Goal: Task Accomplishment & Management: Complete application form

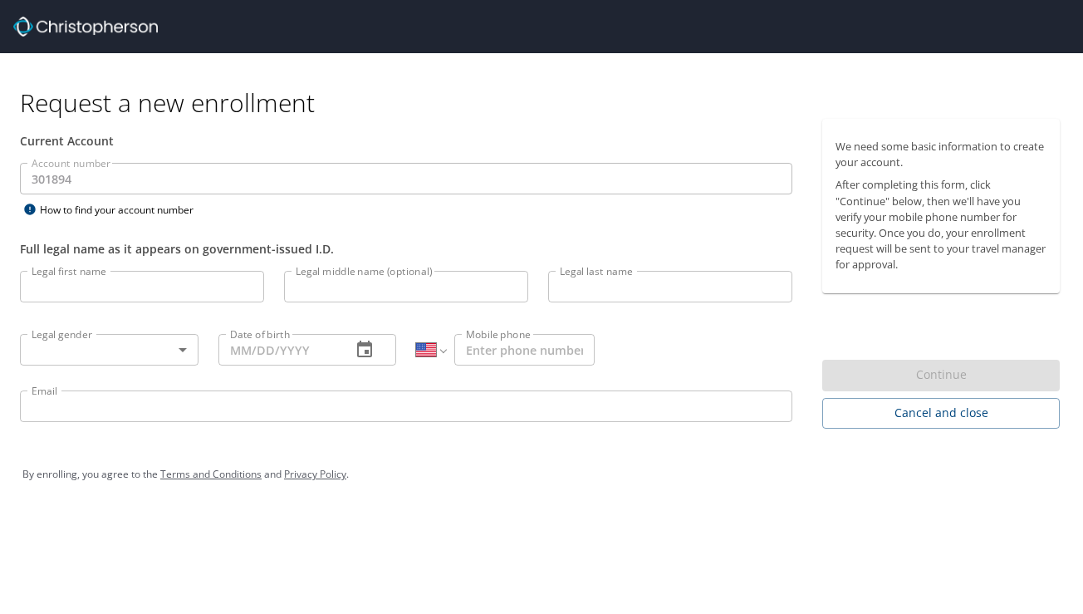
select select "US"
click at [179, 294] on input "Legal first name" at bounding box center [142, 287] width 244 height 32
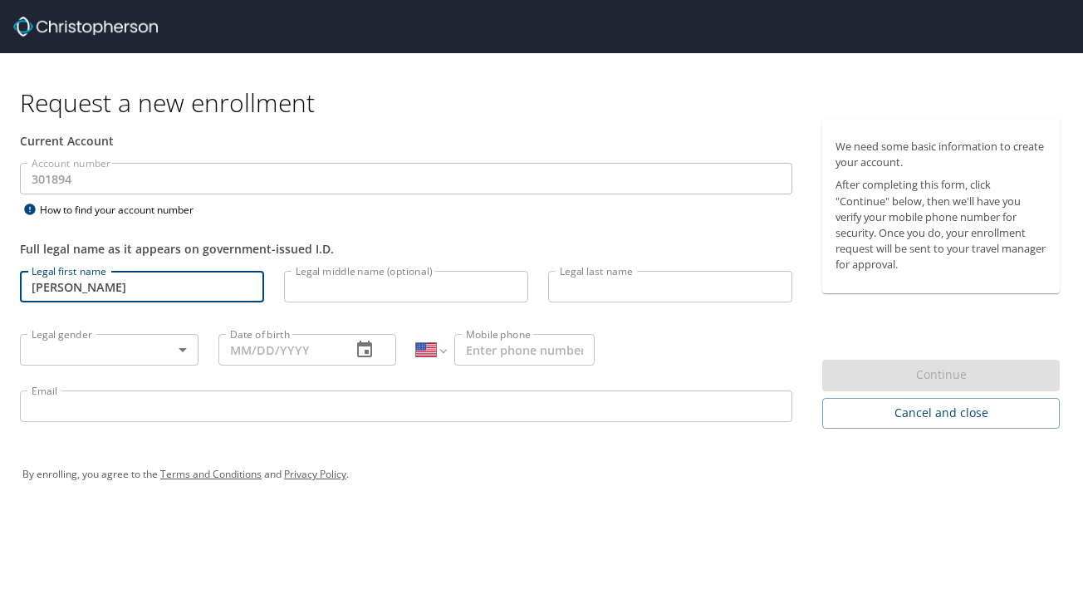
type input "[PERSON_NAME]"
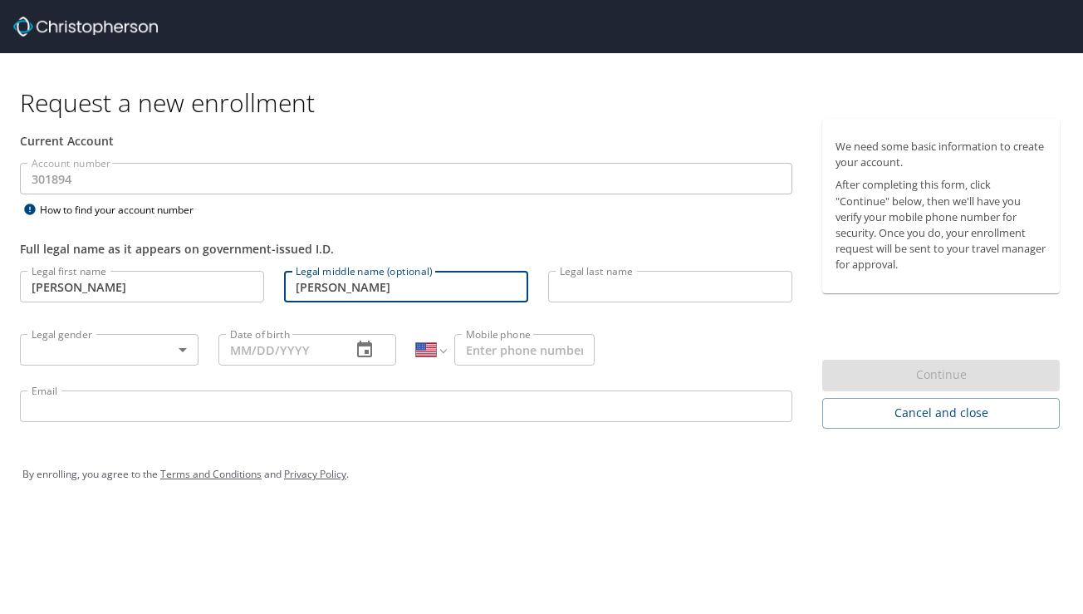
type input "Scott"
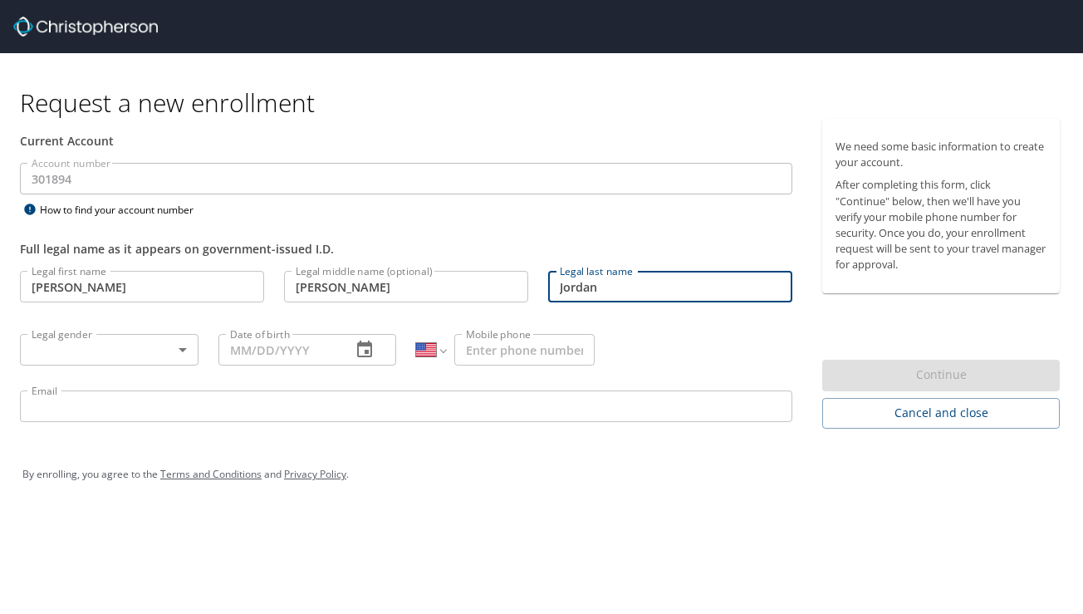
type input "Jordan"
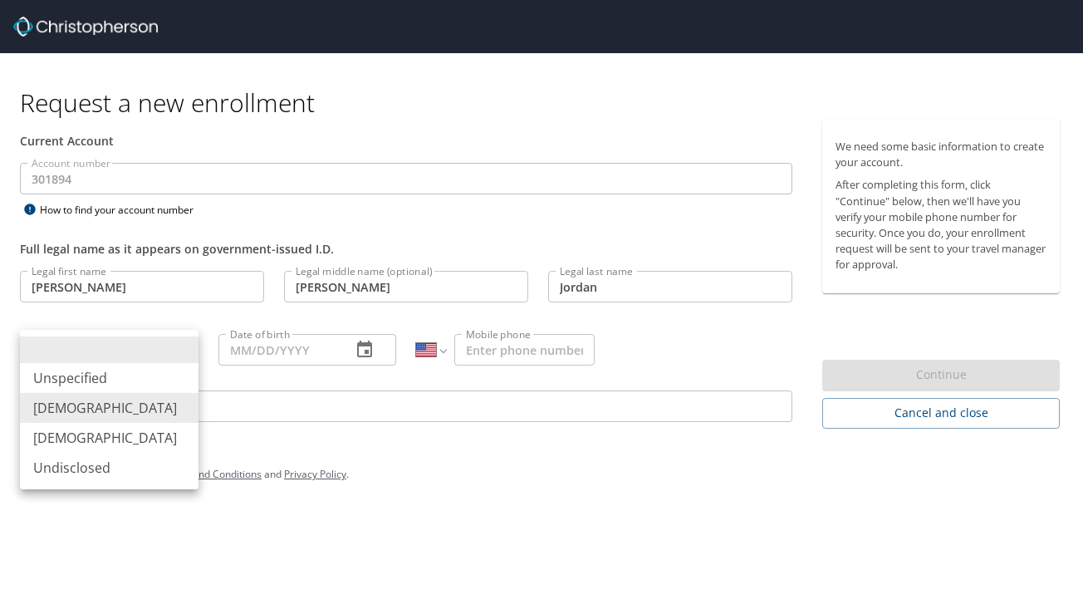
type input "Male"
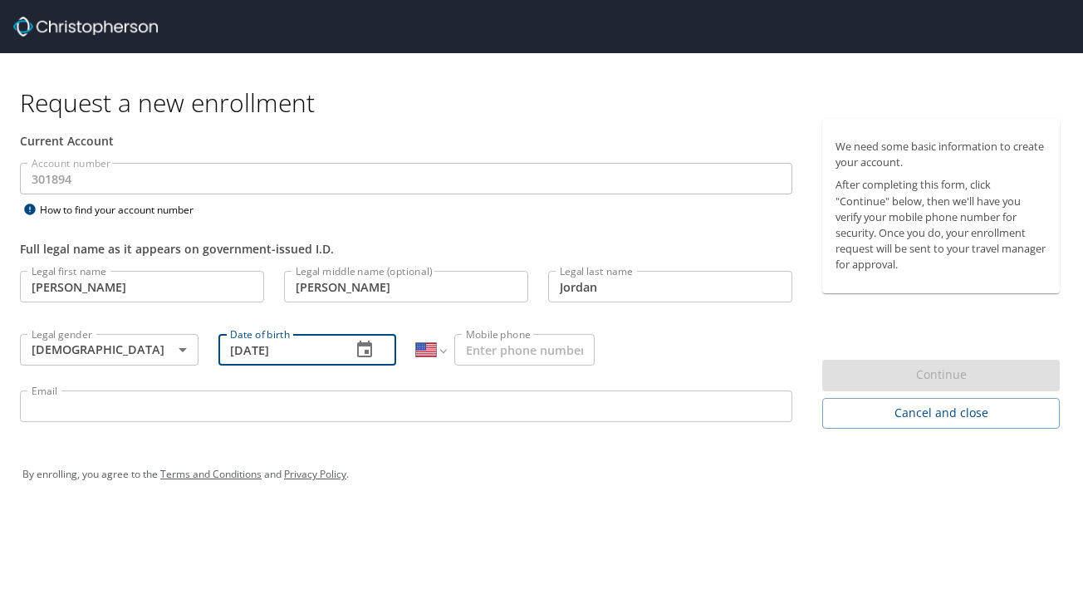
type input "05/25/1995"
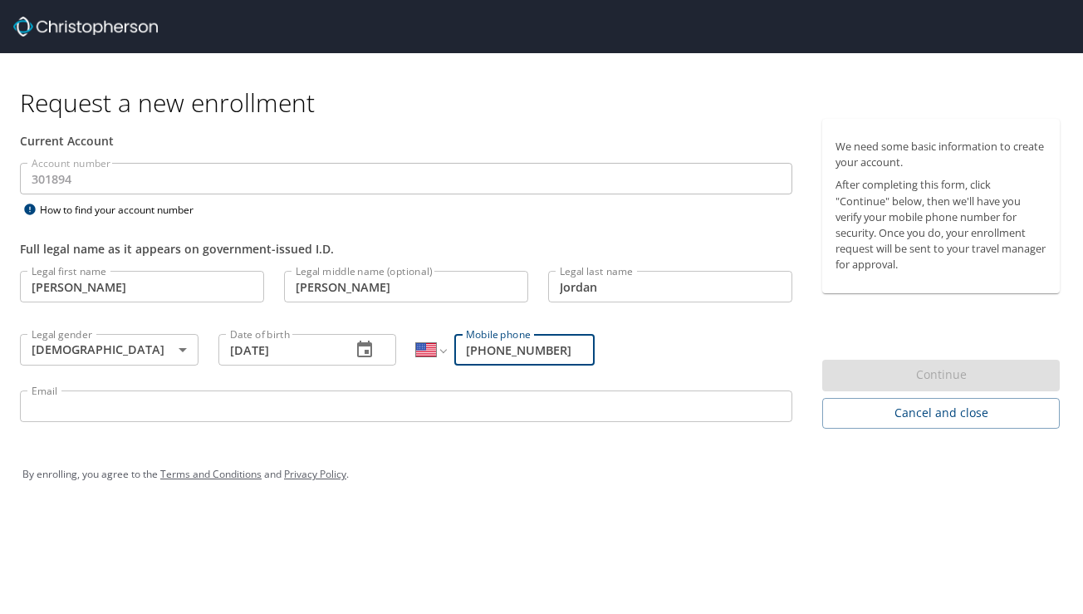
type input "(805) 990-2717"
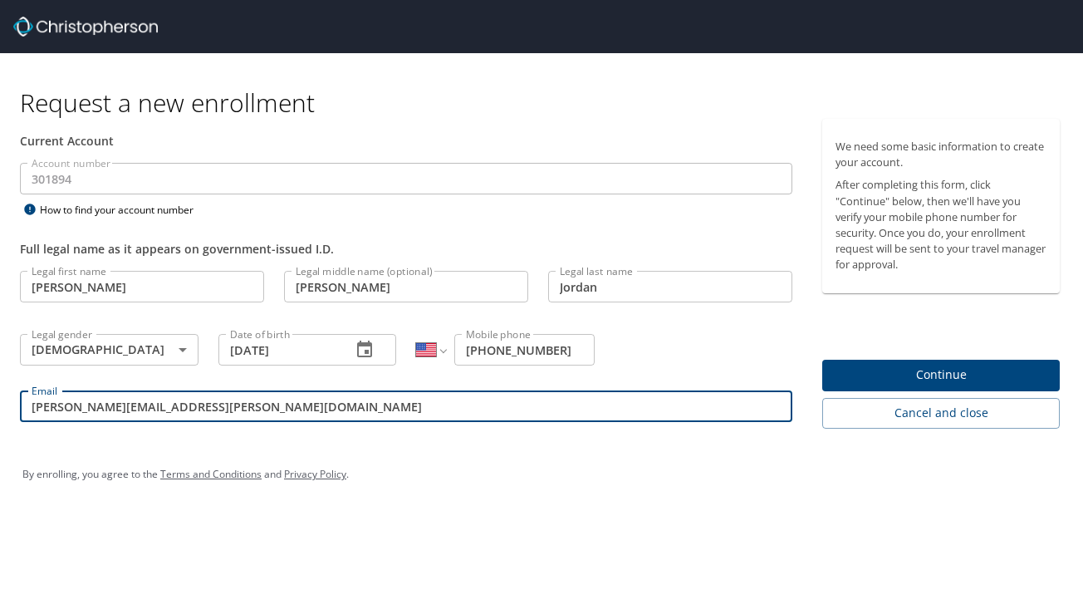
type input "eric.jordan@usskiandsnowboard.org"
click at [938, 366] on span "Continue" at bounding box center [940, 374] width 211 height 21
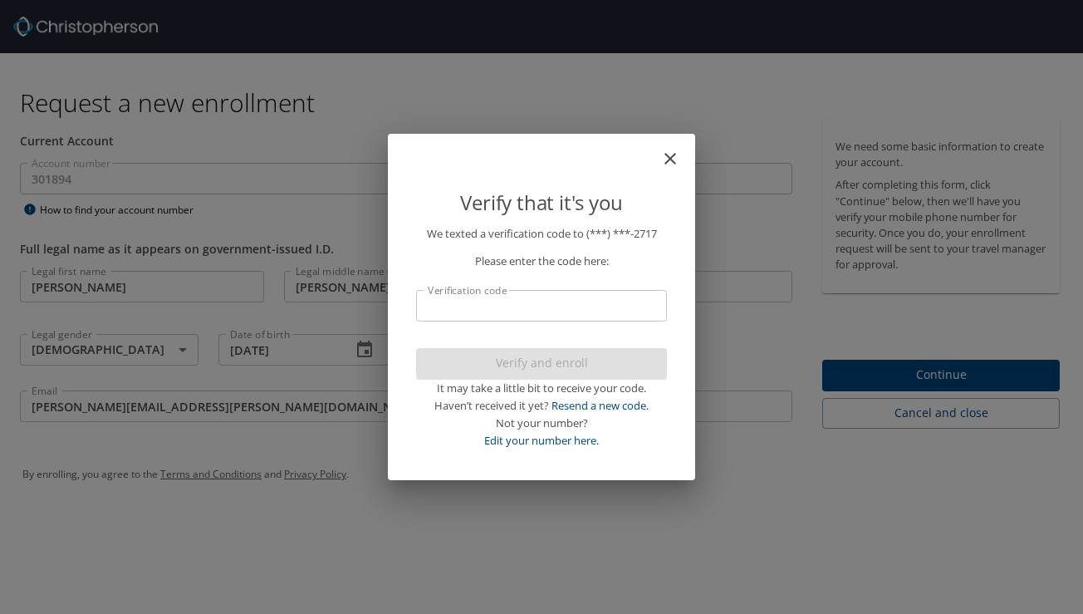
click at [564, 310] on input "Verification code" at bounding box center [541, 306] width 251 height 32
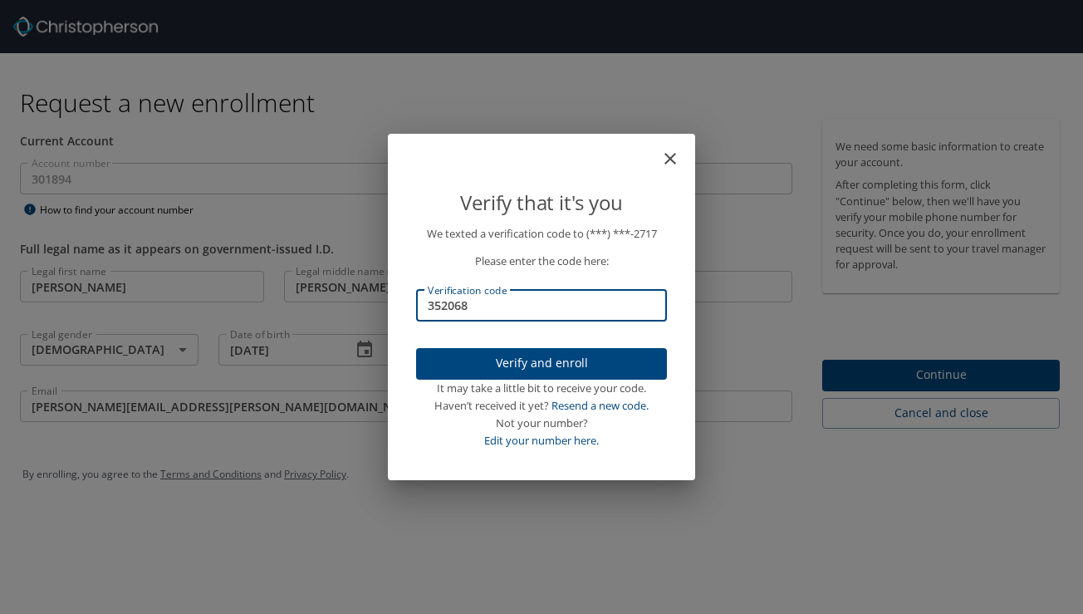
type input "352068"
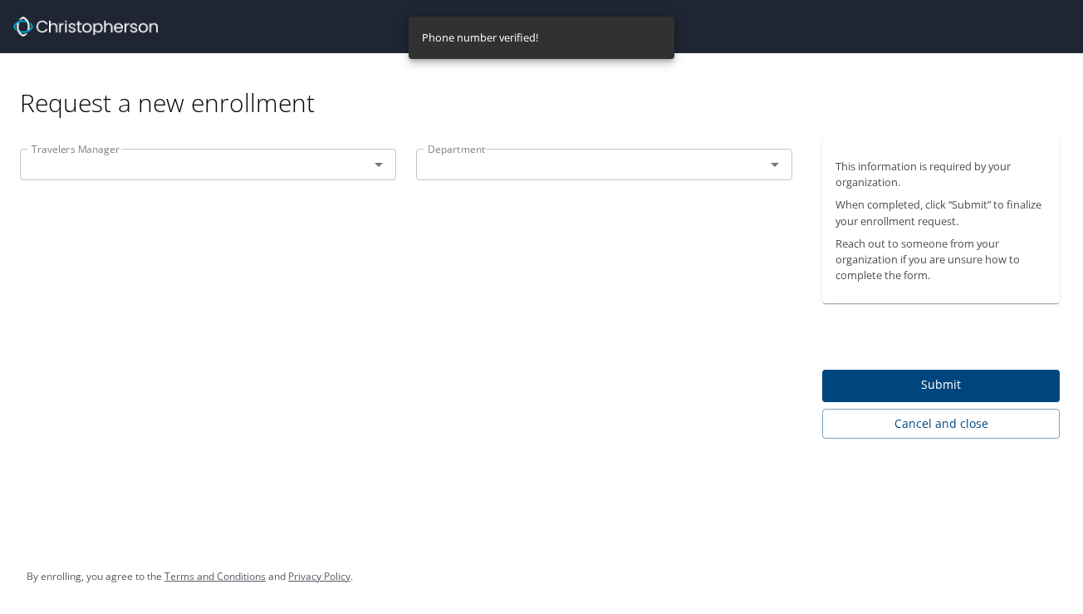
click at [107, 176] on div "Travelers Manager" at bounding box center [208, 165] width 376 height 32
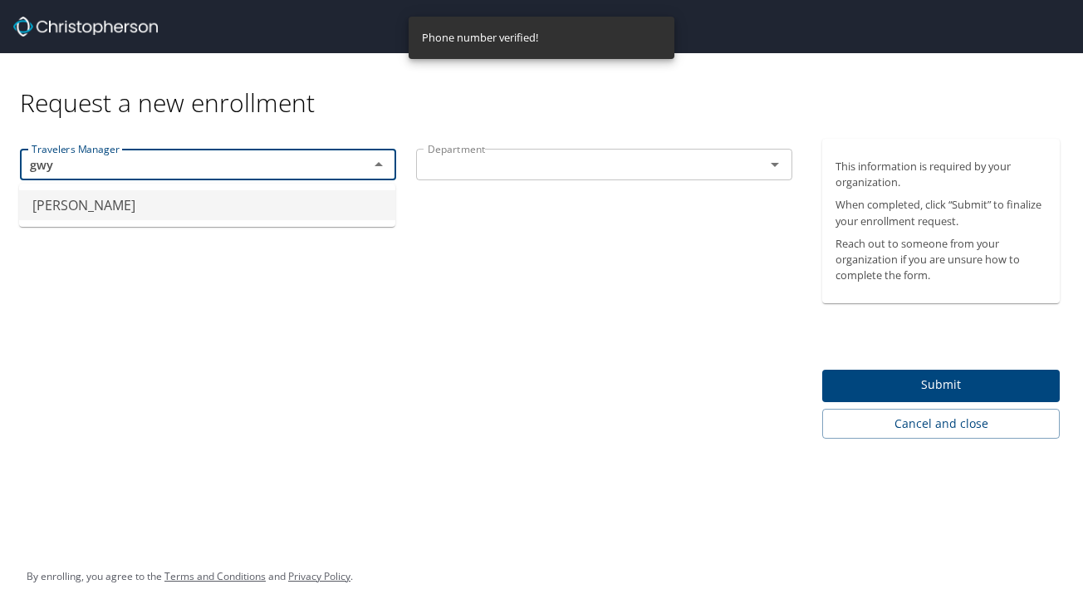
click at [137, 208] on li "Gwynn Watkins" at bounding box center [207, 205] width 376 height 30
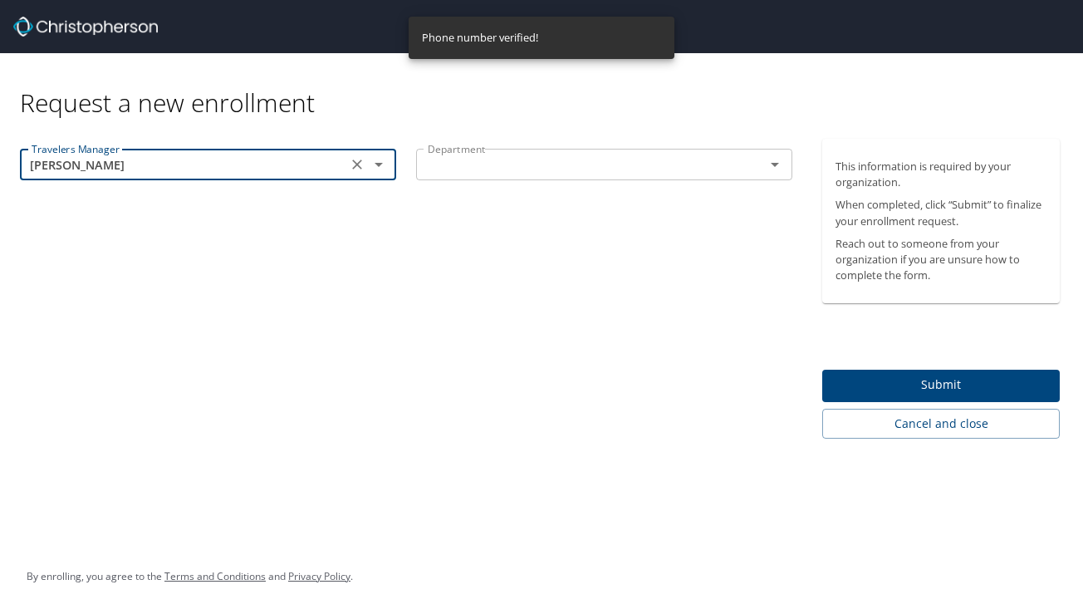
type input "Gwynn Watkins"
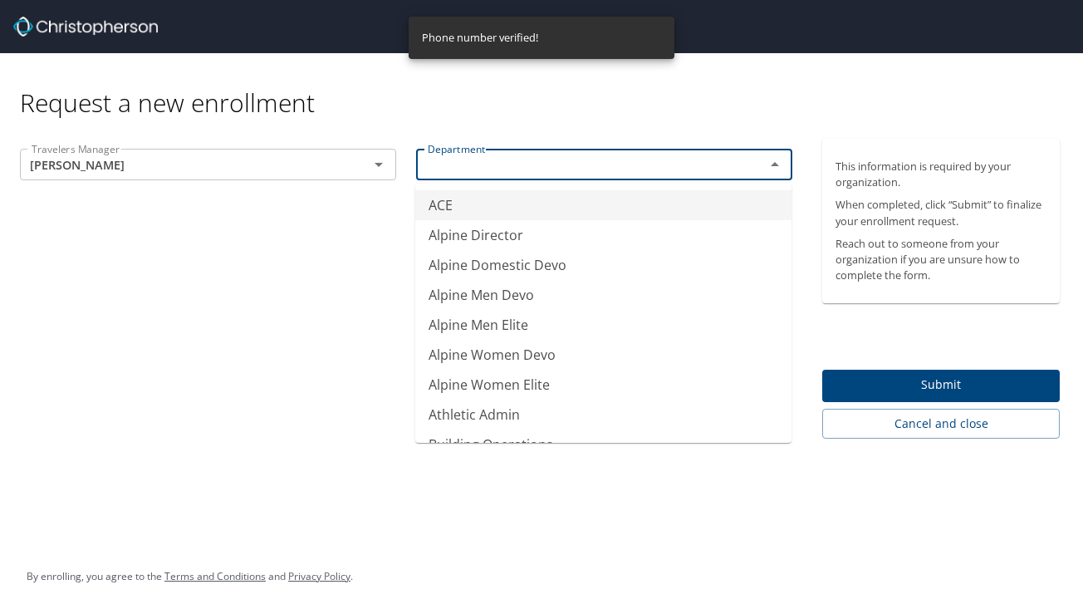
click at [500, 164] on input "text" at bounding box center [579, 165] width 317 height 22
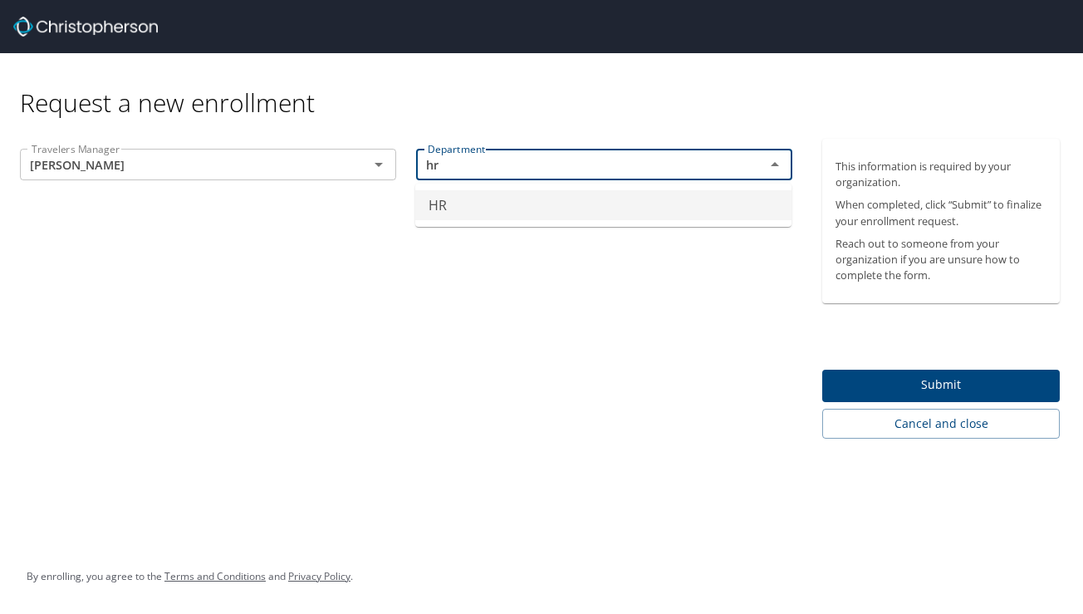
click at [515, 200] on li "HR" at bounding box center [603, 205] width 376 height 30
type input "HR"
click at [890, 373] on button "Submit" at bounding box center [940, 385] width 237 height 32
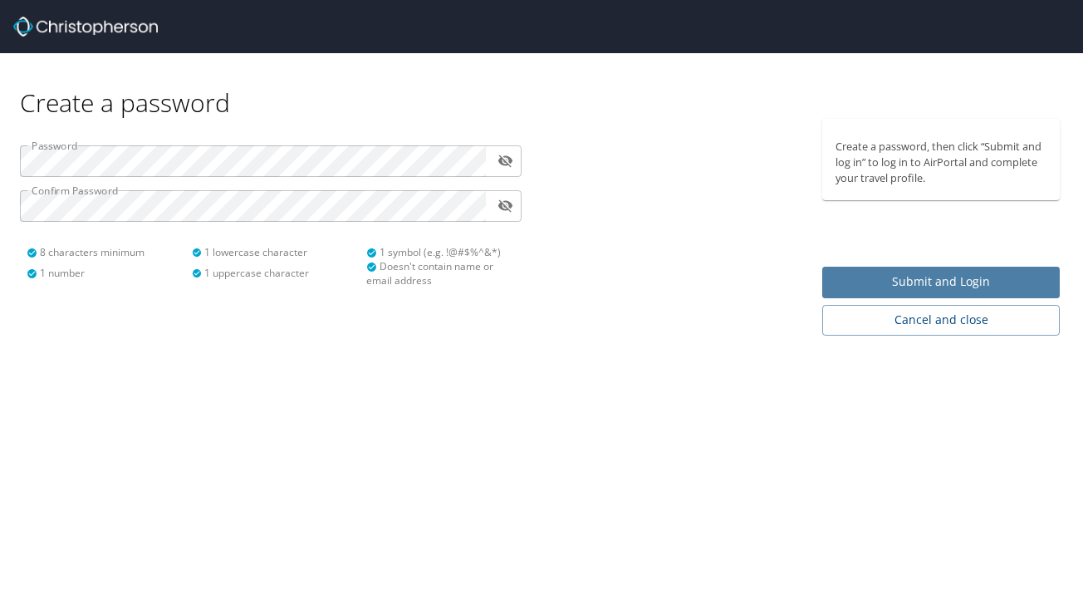
click at [921, 275] on span "Submit and Login" at bounding box center [940, 281] width 211 height 21
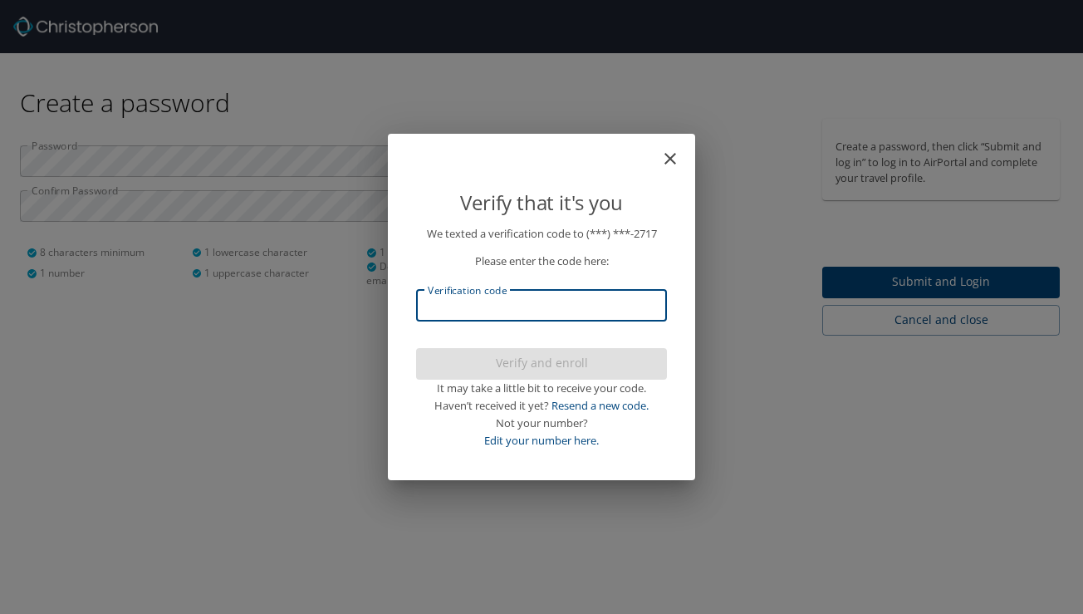
click at [521, 318] on input "Verification code" at bounding box center [541, 306] width 251 height 32
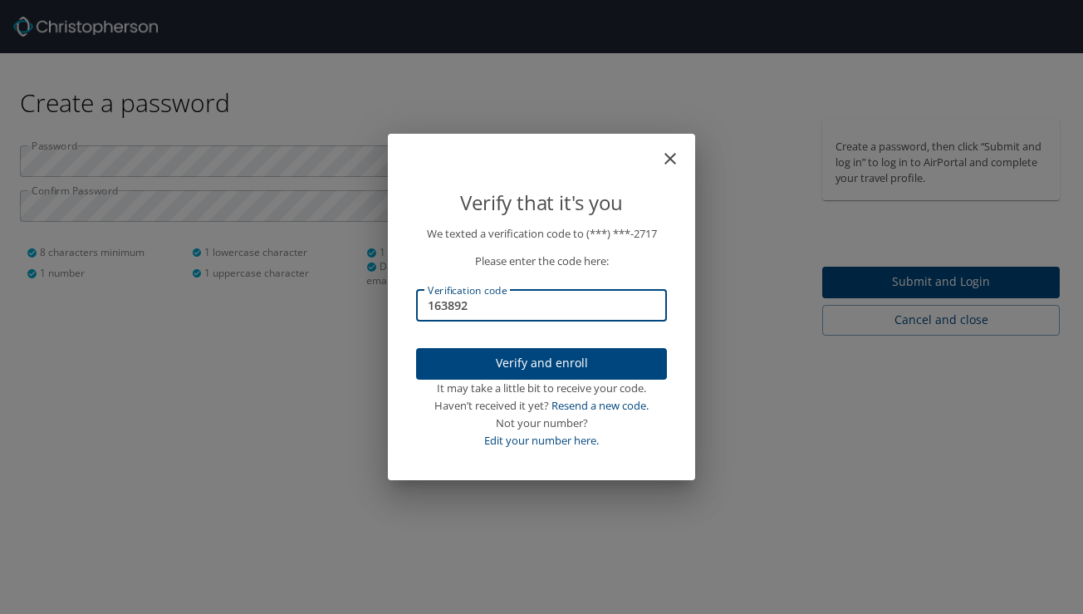
type input "163892"
click at [540, 374] on button "Verify and enroll" at bounding box center [541, 364] width 251 height 32
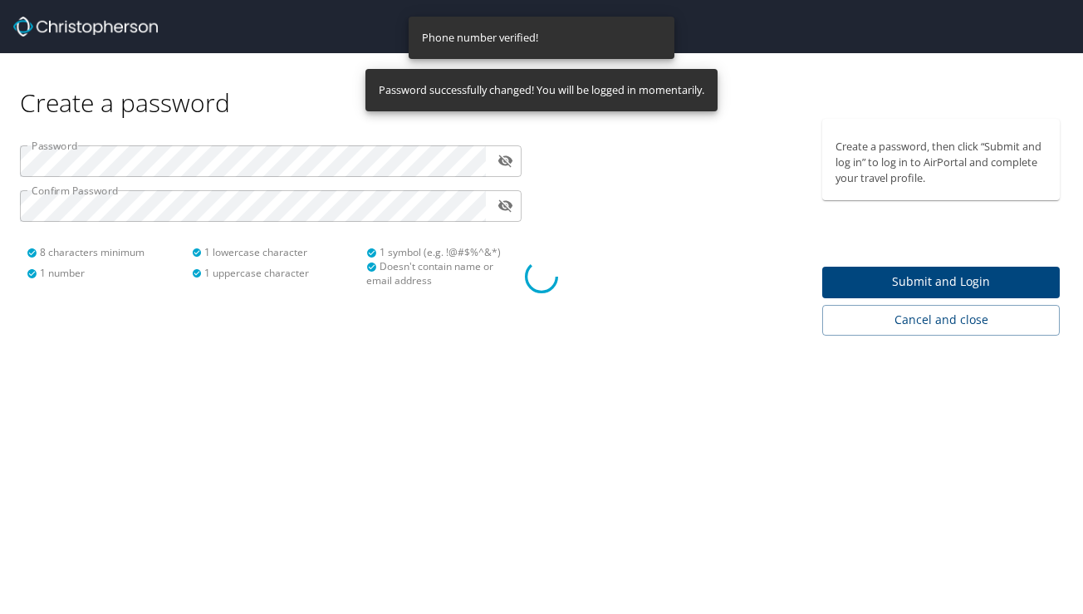
select select "US"
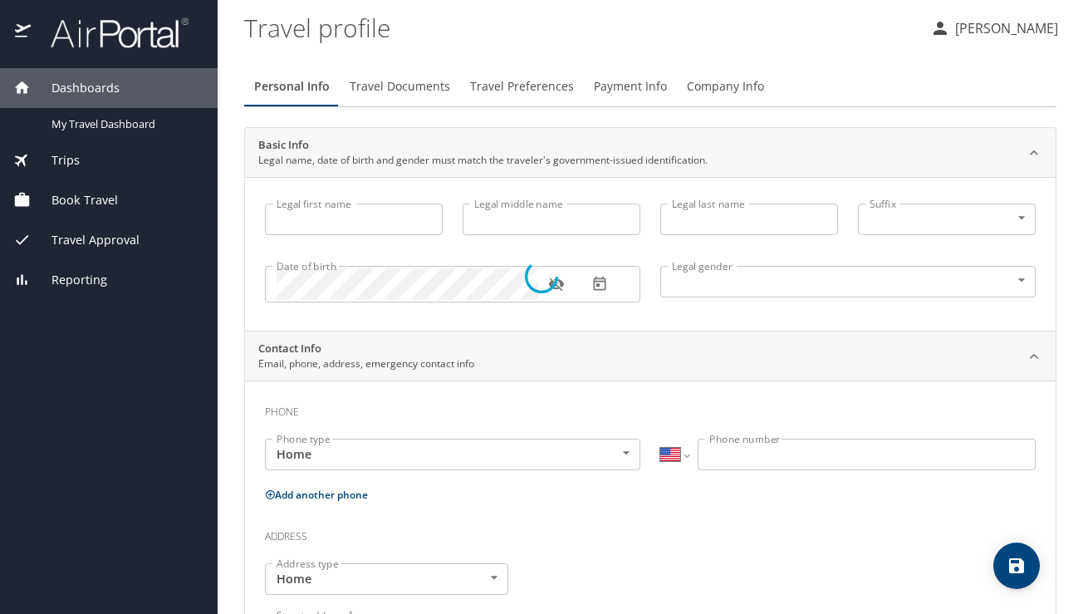
type input "Eric"
type input "Scott"
type input "Jordan"
type input "Male"
select select "US"
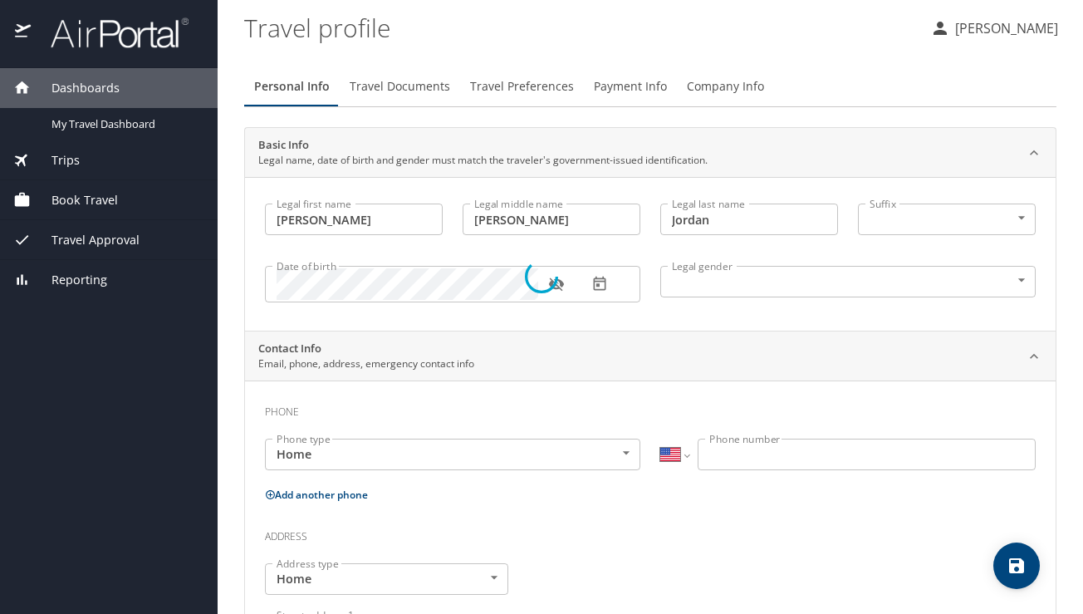
select select "US"
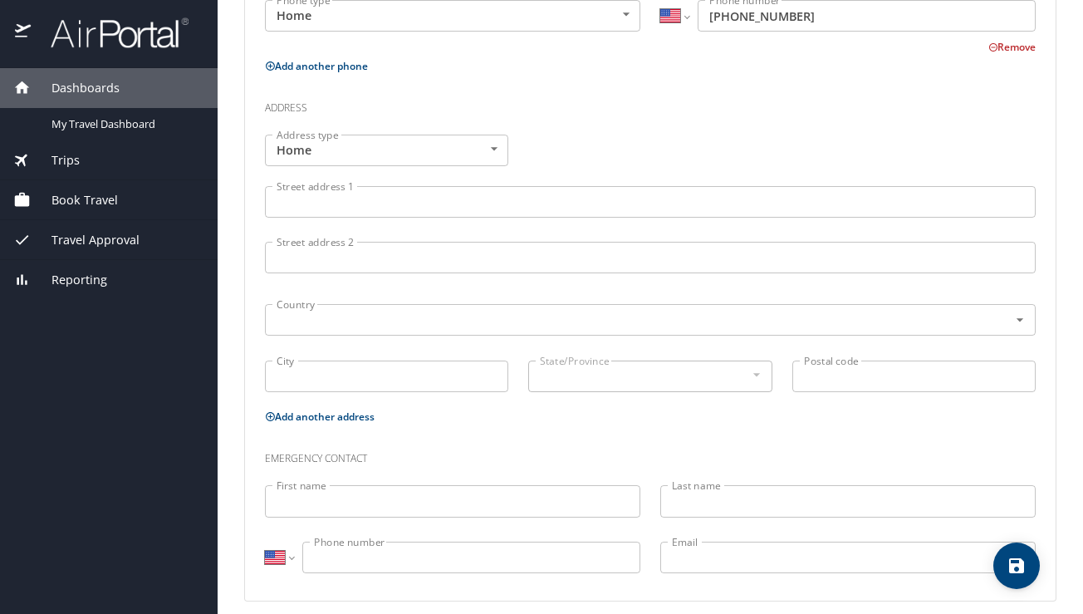
scroll to position [550, 0]
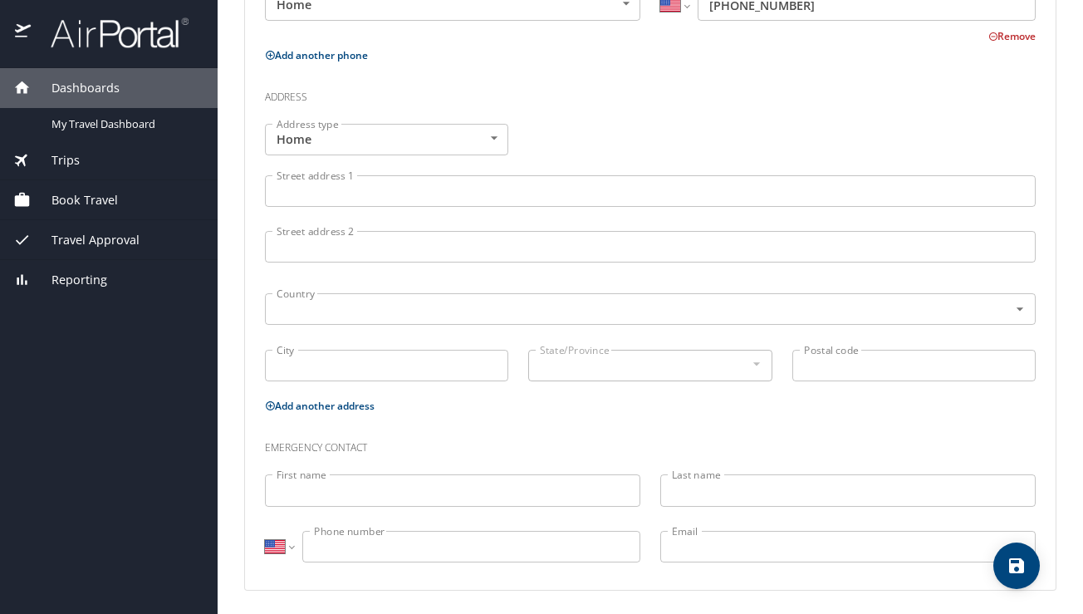
click at [646, 210] on div "Street address 1 Street address 1" at bounding box center [650, 193] width 790 height 56
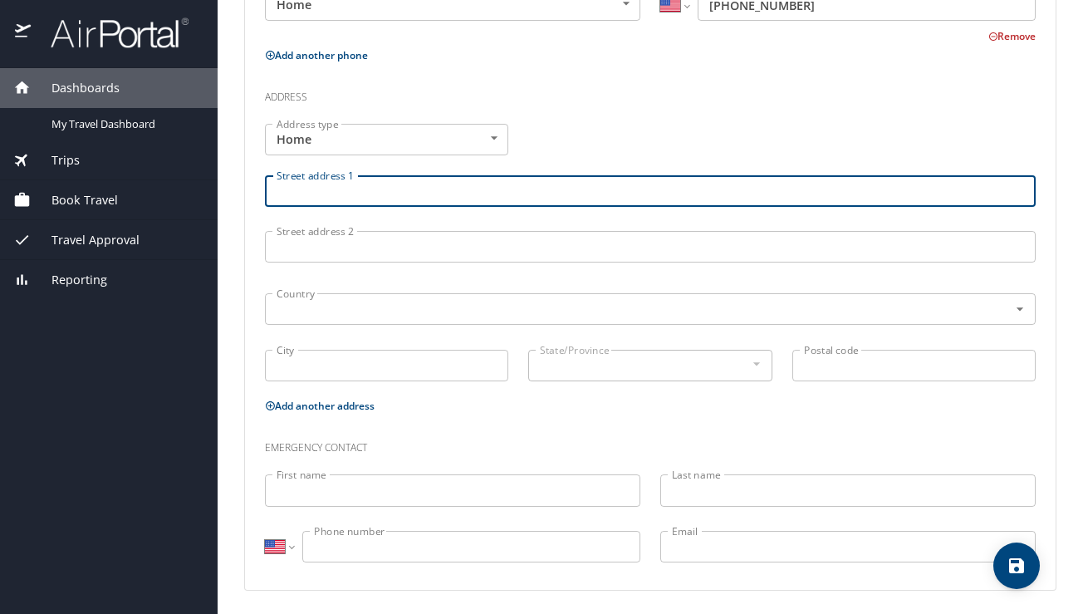
click at [646, 202] on input "Street address 1" at bounding box center [650, 191] width 770 height 32
type input "3532 E Dogwood Drive"
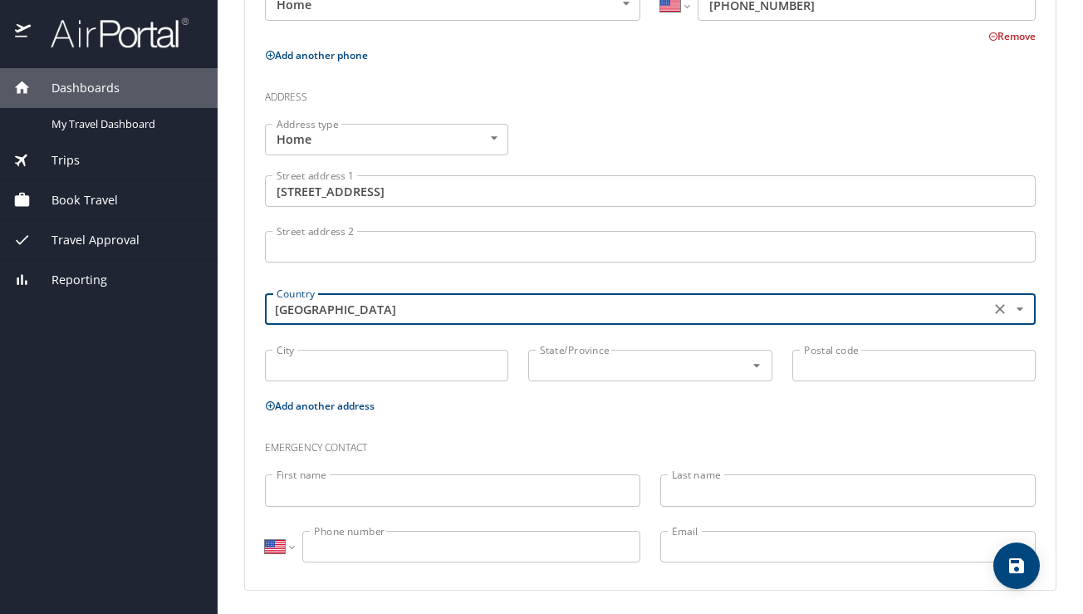
type input "United States of America"
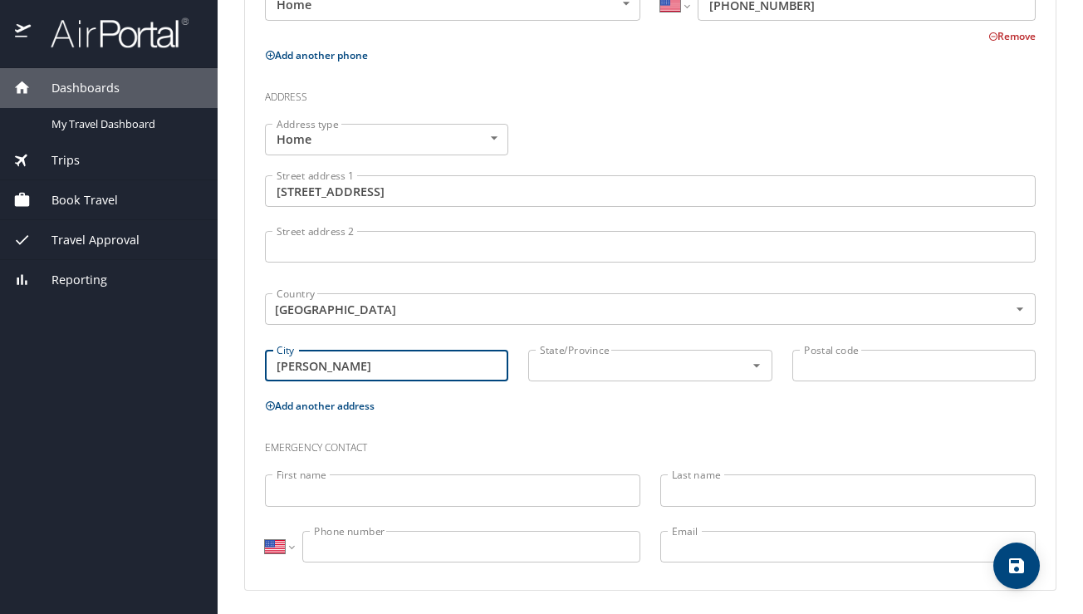
type input "Chandler"
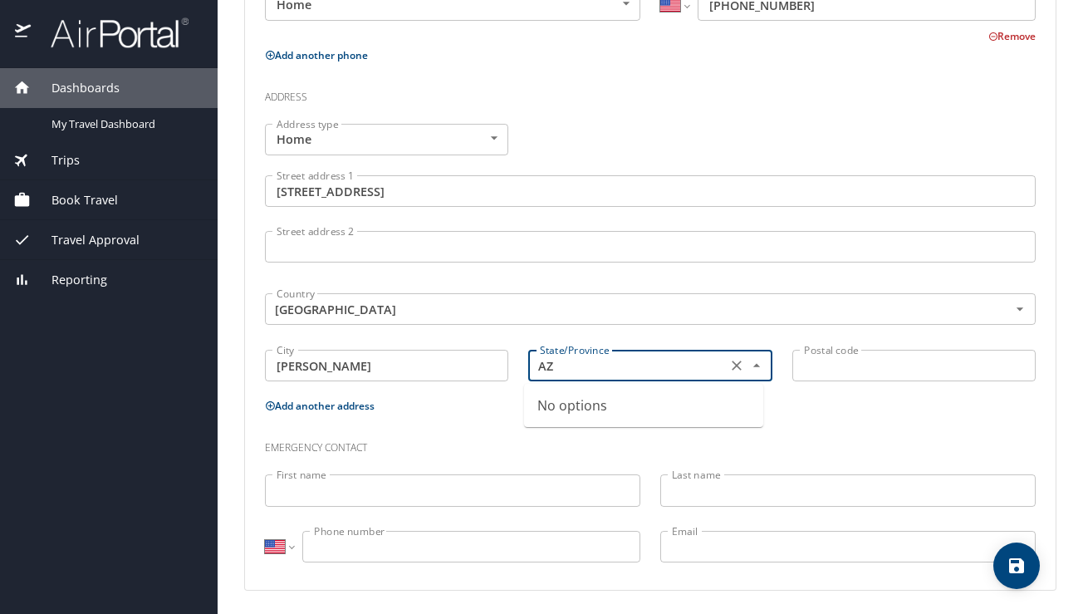
type input "AZ"
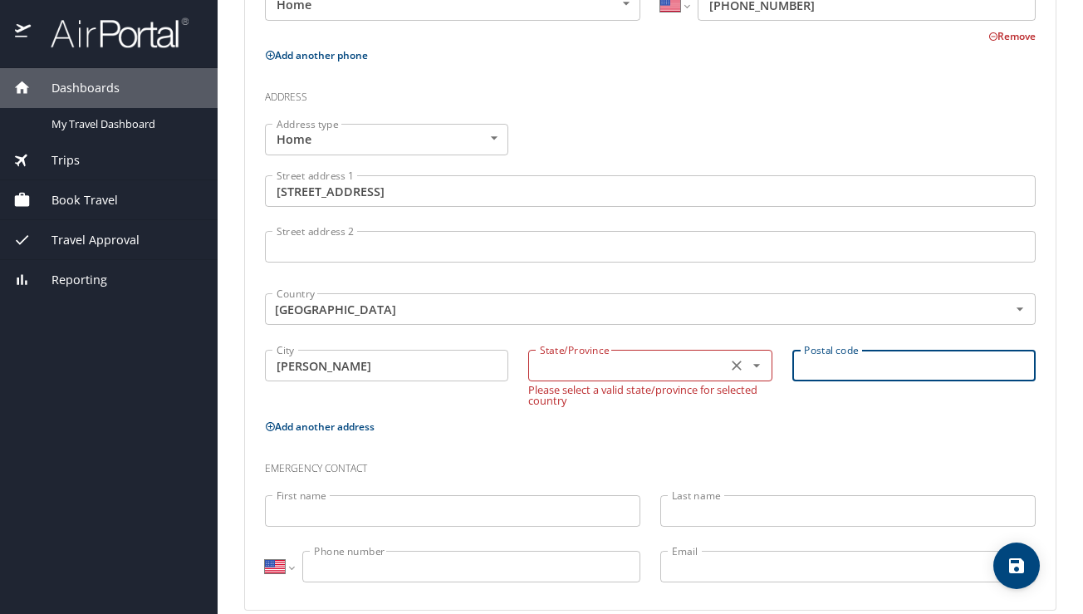
click at [691, 369] on input "text" at bounding box center [625, 366] width 184 height 22
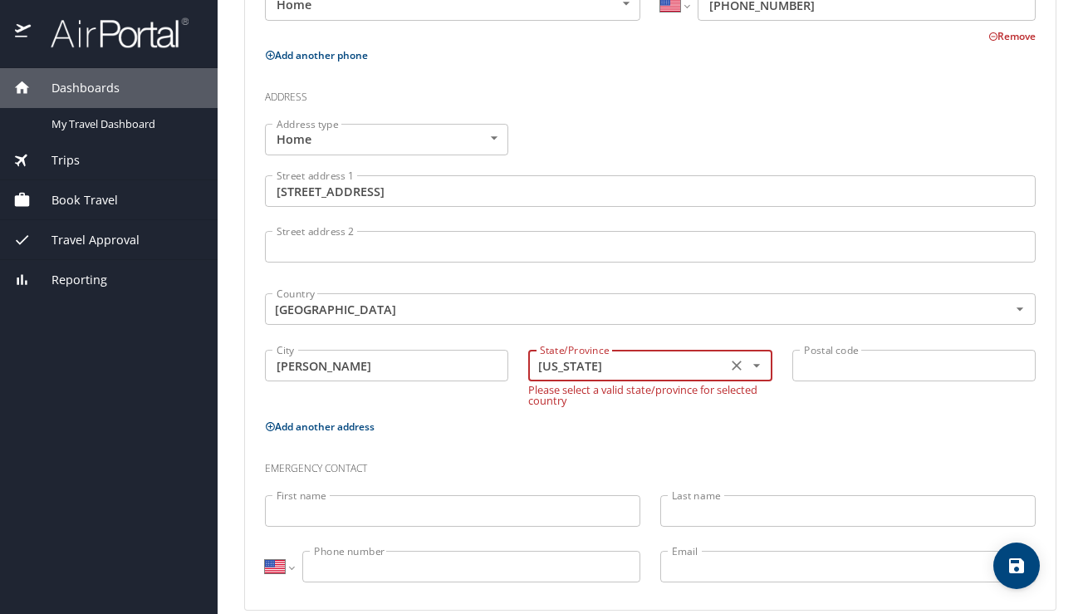
type input "Arizona"
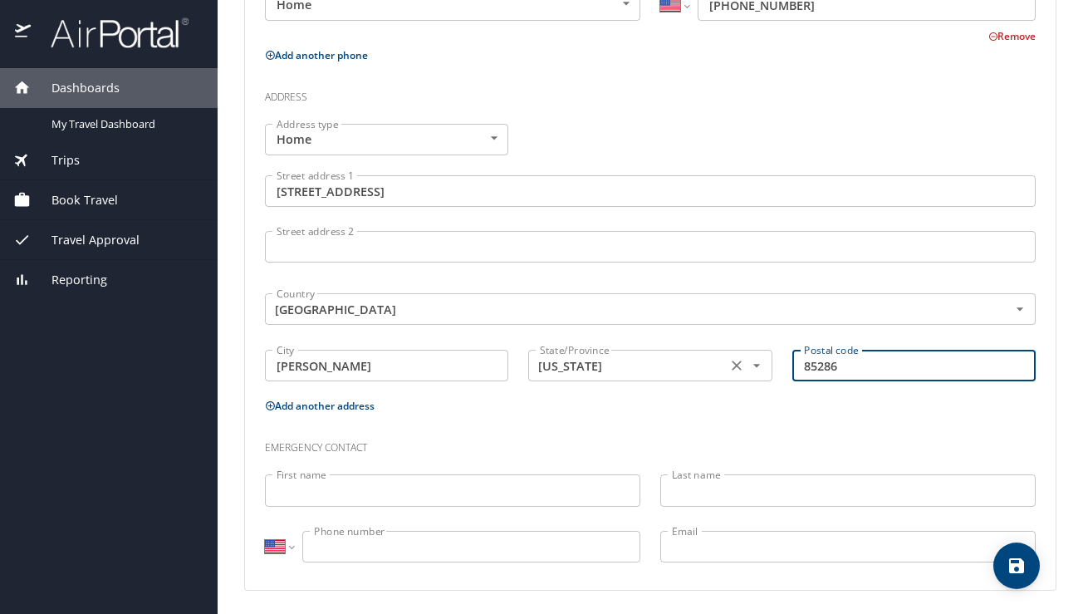
type input "85286"
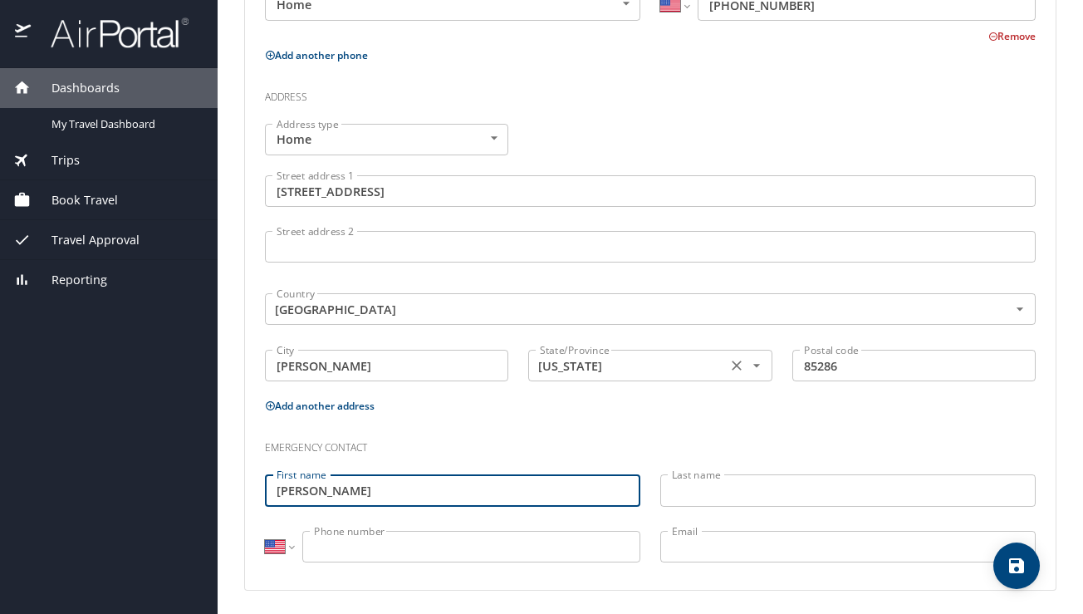
type input "Casey"
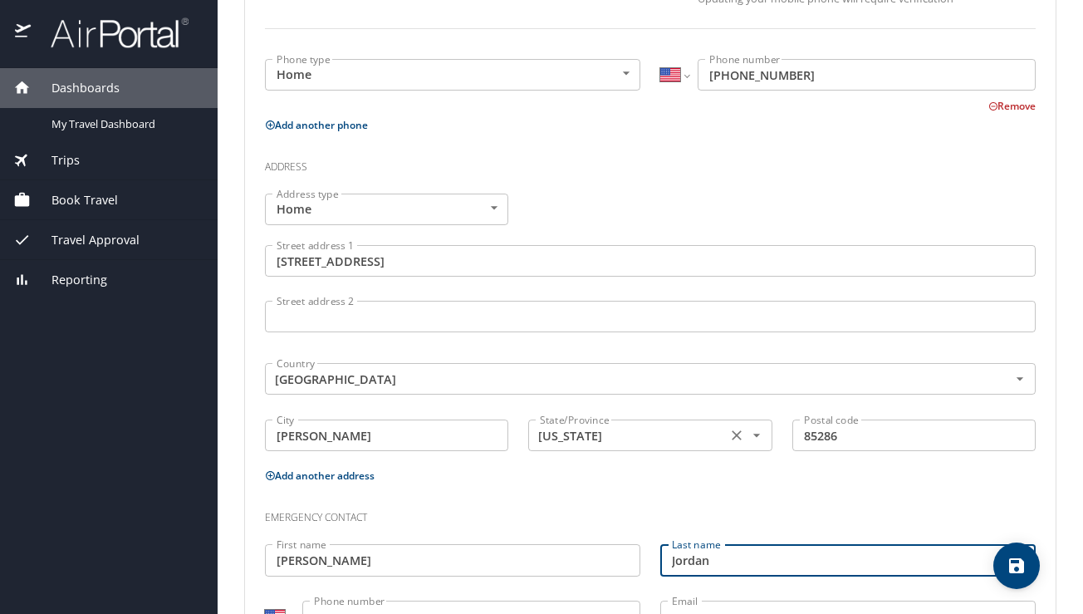
scroll to position [552, 0]
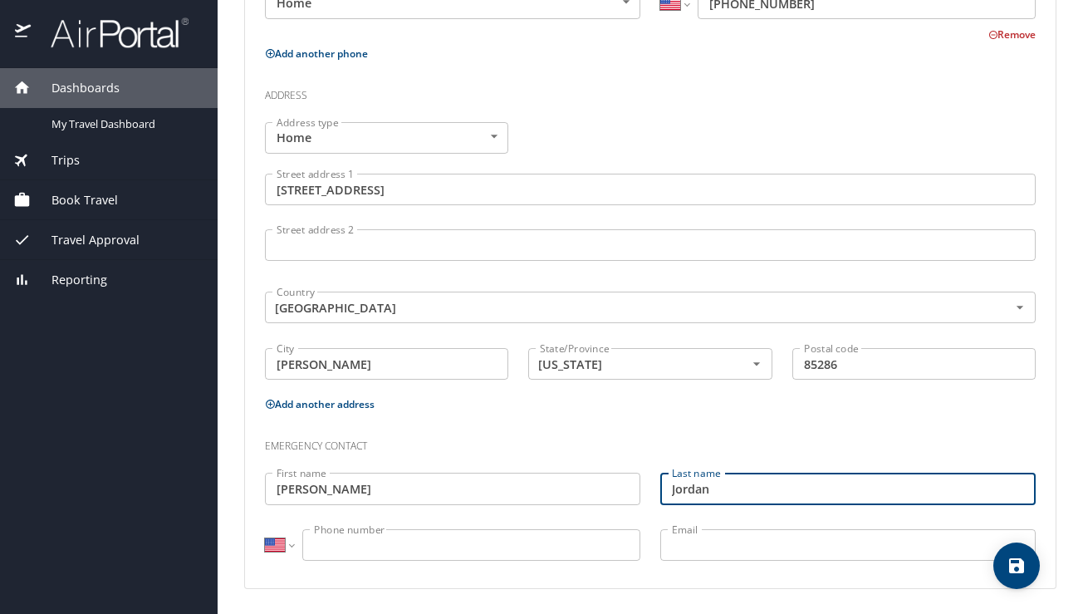
type input "Jordan"
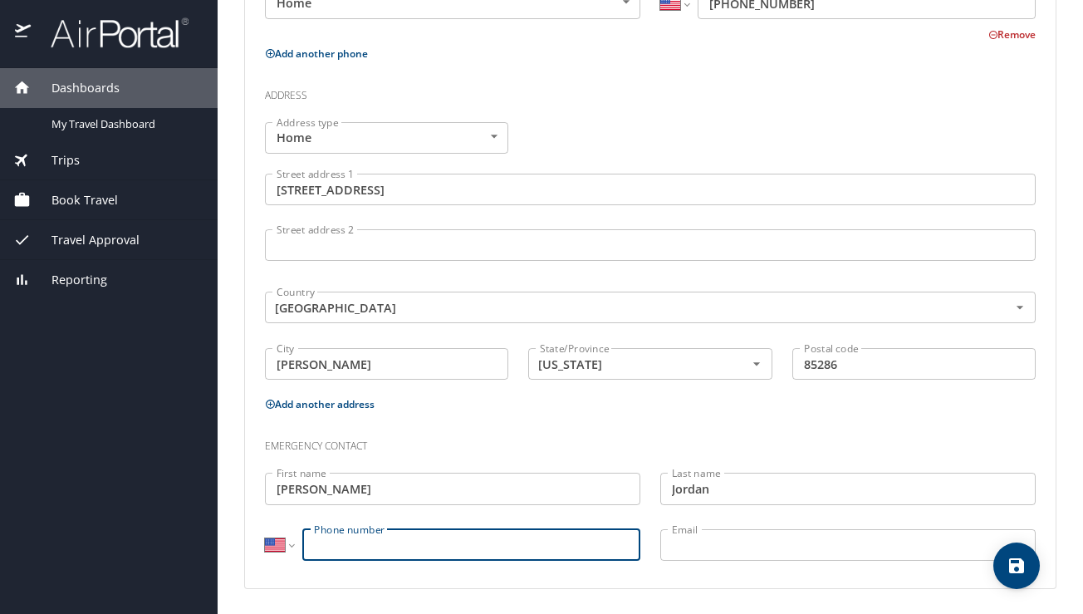
click at [475, 546] on input "Phone number" at bounding box center [471, 545] width 338 height 32
type input "(480) 313-9567"
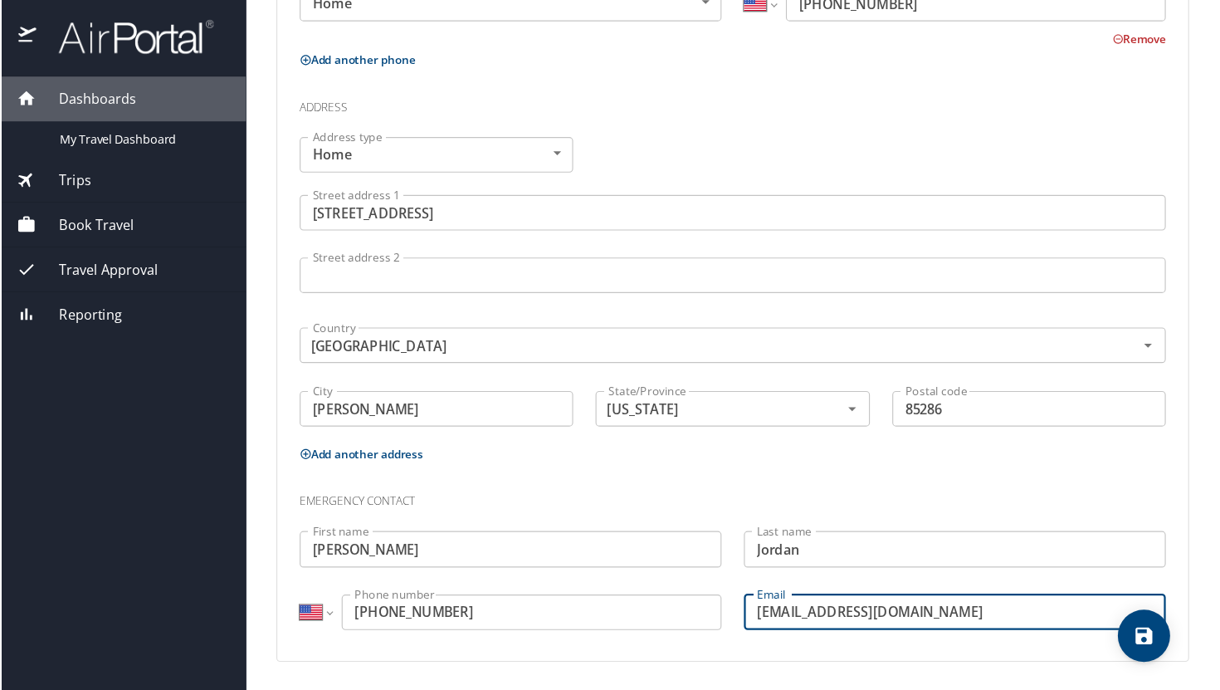
scroll to position [403, 0]
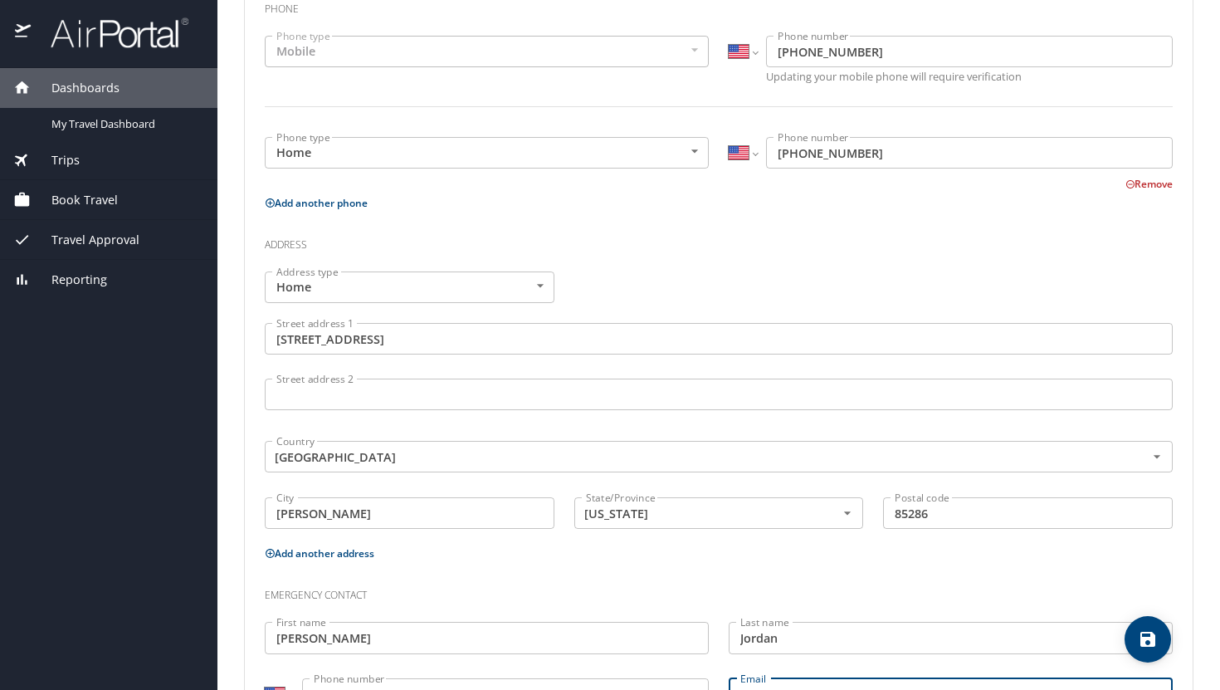
type input "cajordan323@gmail.com"
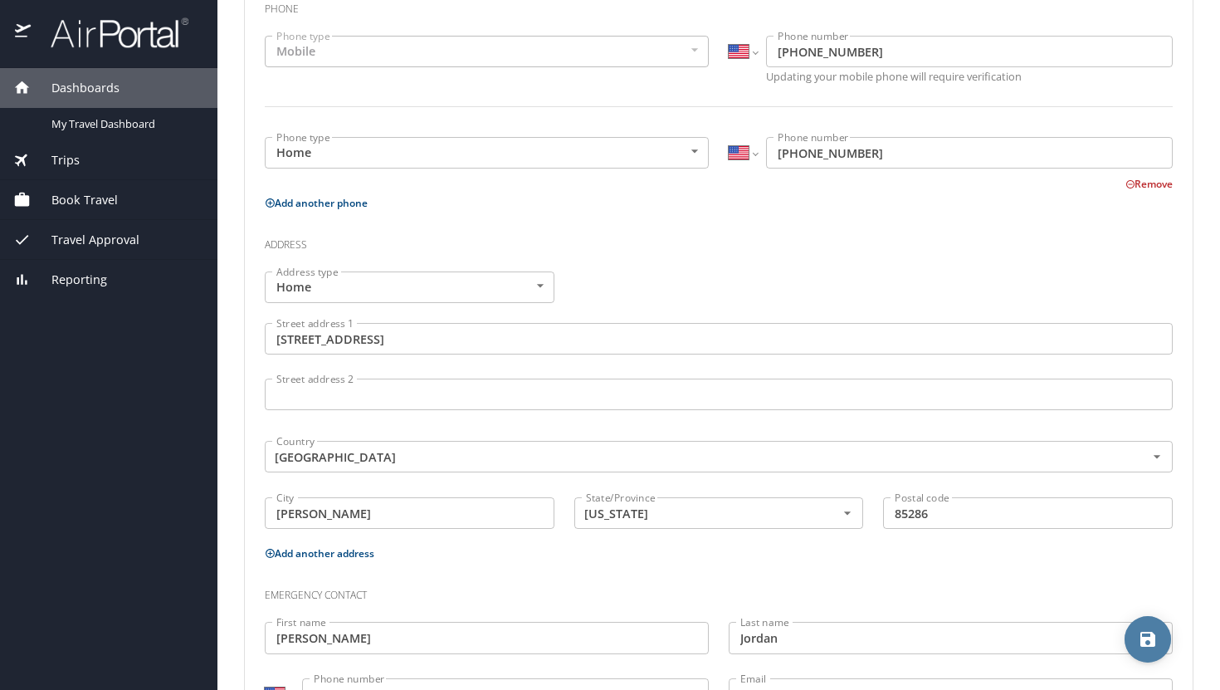
click at [1082, 613] on button "save" at bounding box center [1148, 639] width 46 height 46
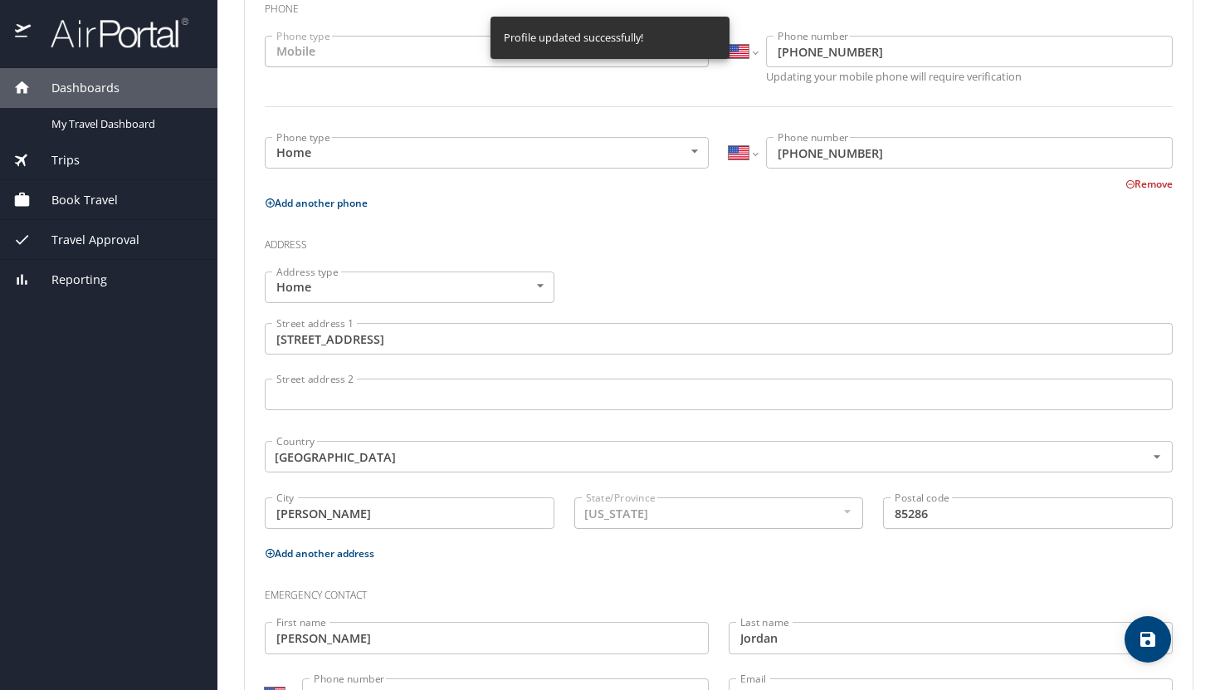
select select "US"
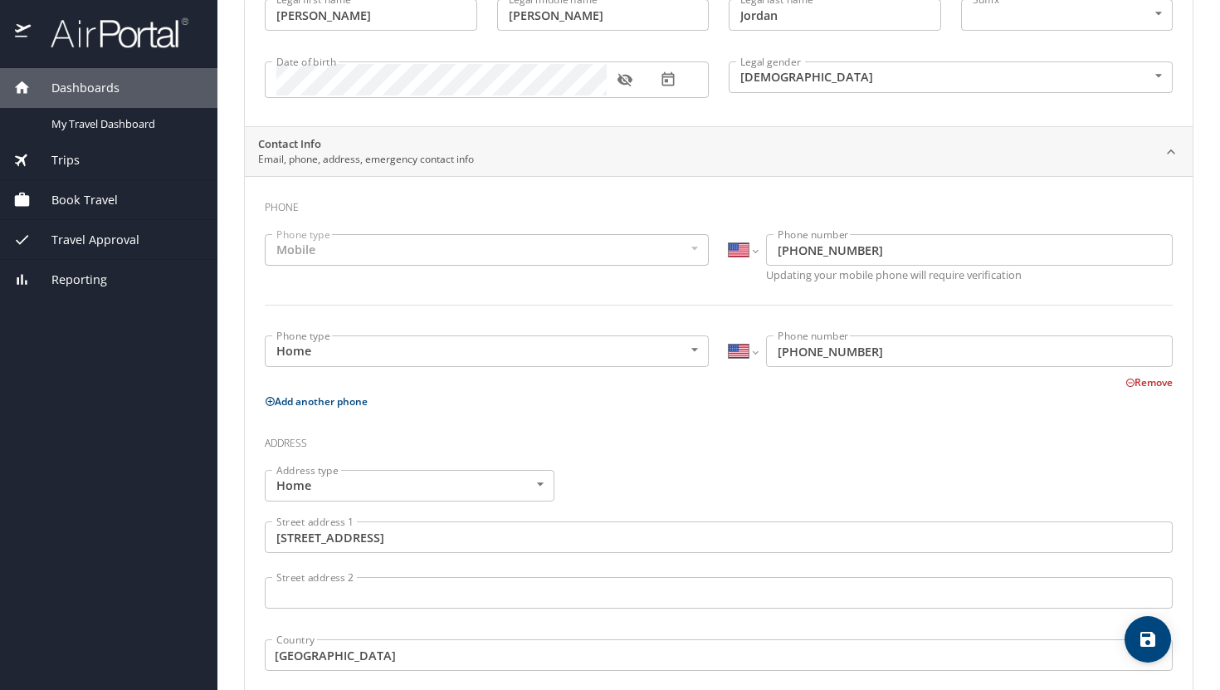
scroll to position [0, 0]
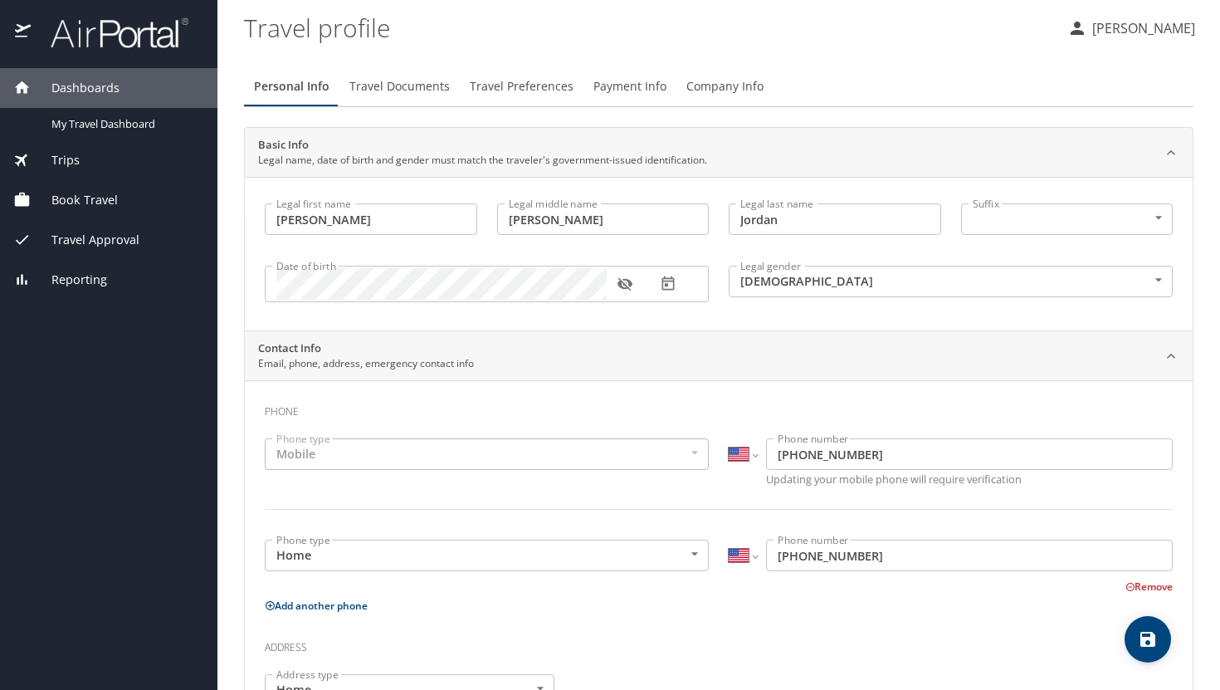
click at [134, 43] on img at bounding box center [110, 33] width 156 height 32
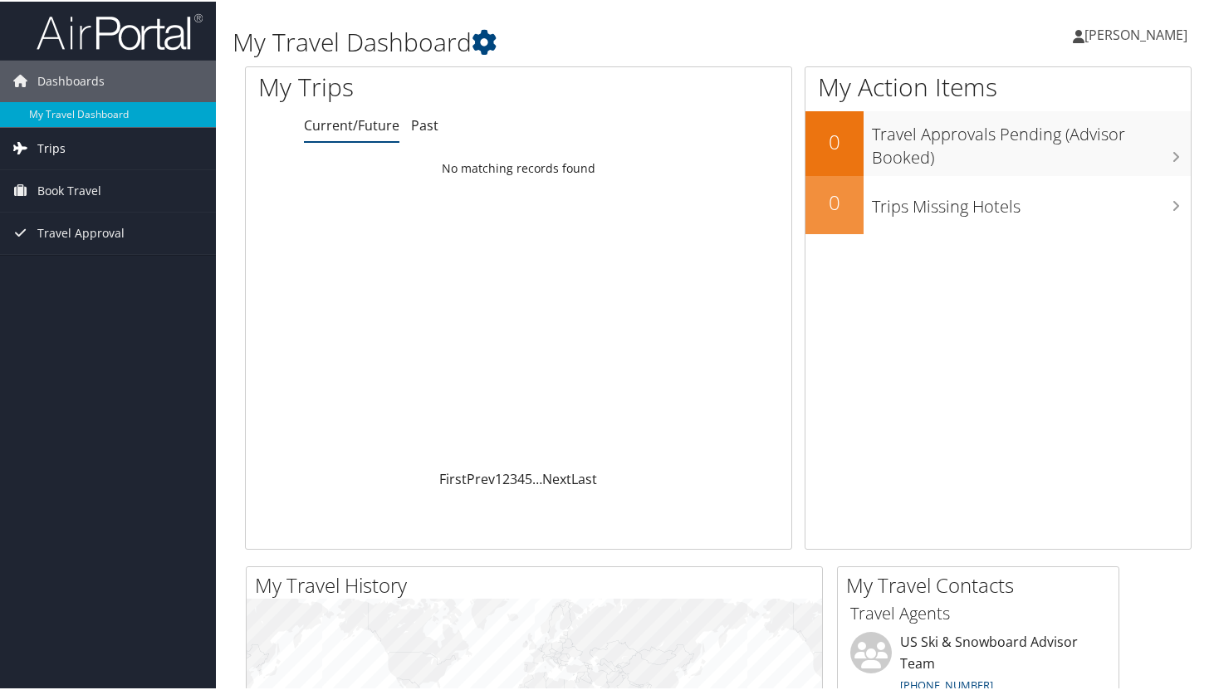
click at [64, 151] on link "Trips" at bounding box center [108, 147] width 216 height 42
click at [1153, 33] on span "[PERSON_NAME]" at bounding box center [1135, 33] width 103 height 18
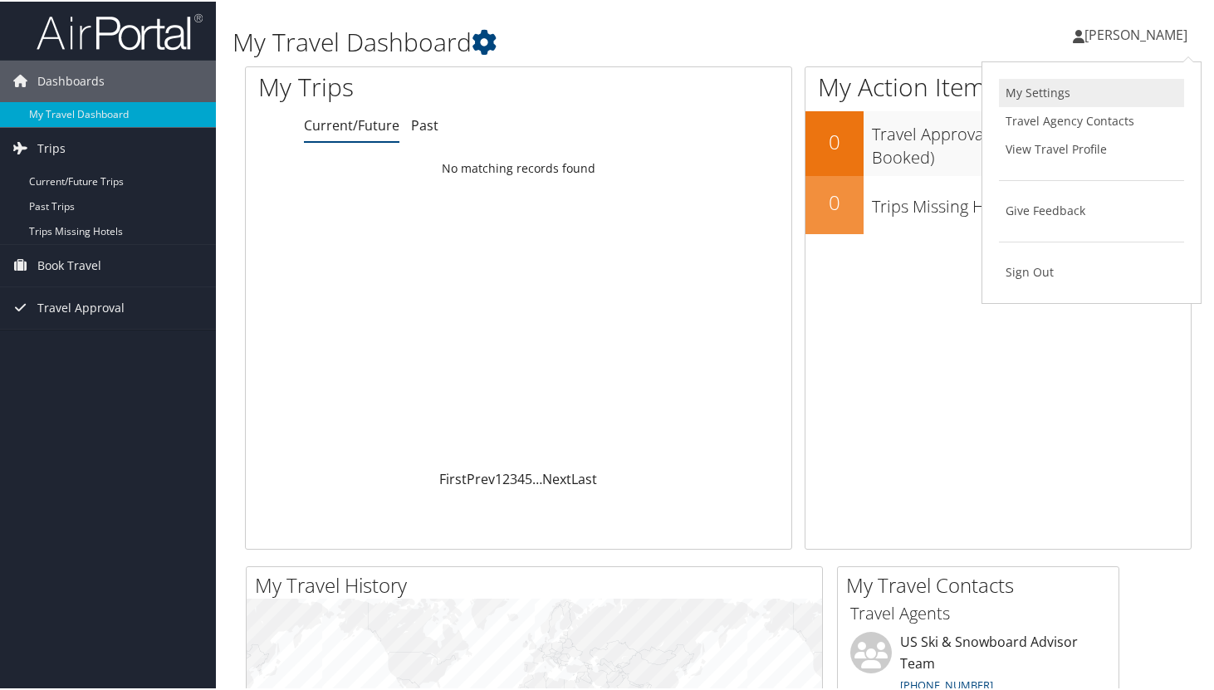
click at [1049, 95] on link "My Settings" at bounding box center [1091, 91] width 185 height 28
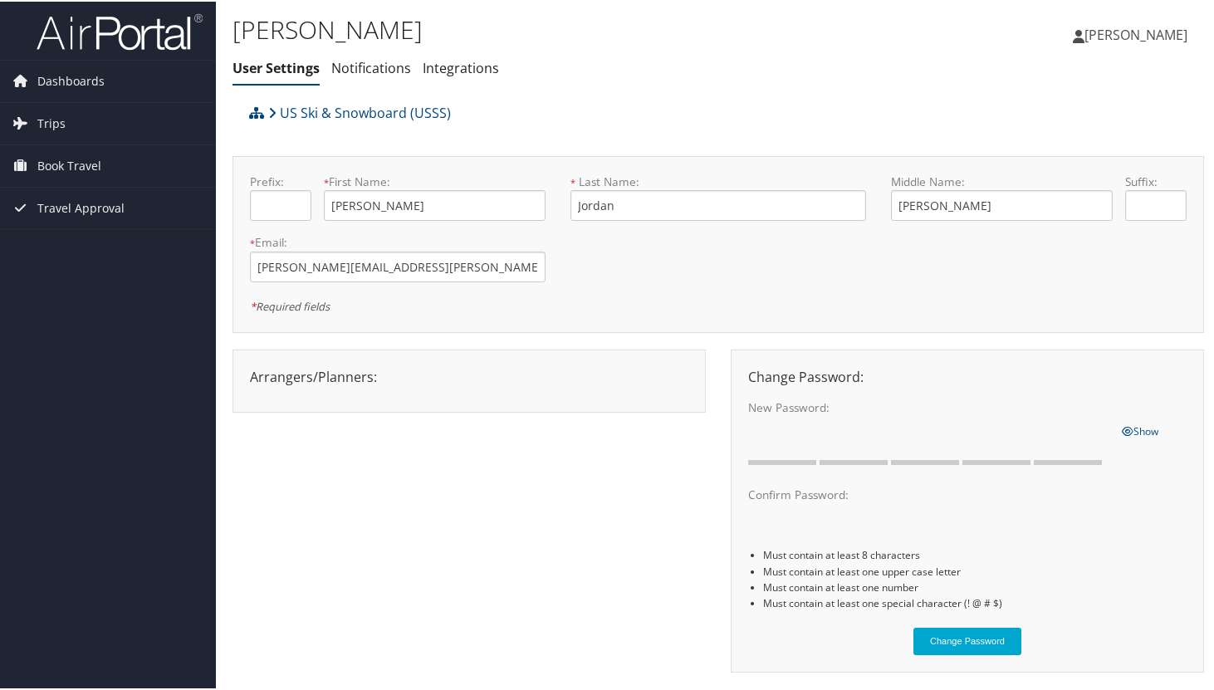
click at [1151, 27] on span "Eric Jordan" at bounding box center [1135, 33] width 103 height 18
click at [1083, 145] on link "View Travel Profile" at bounding box center [1091, 148] width 185 height 28
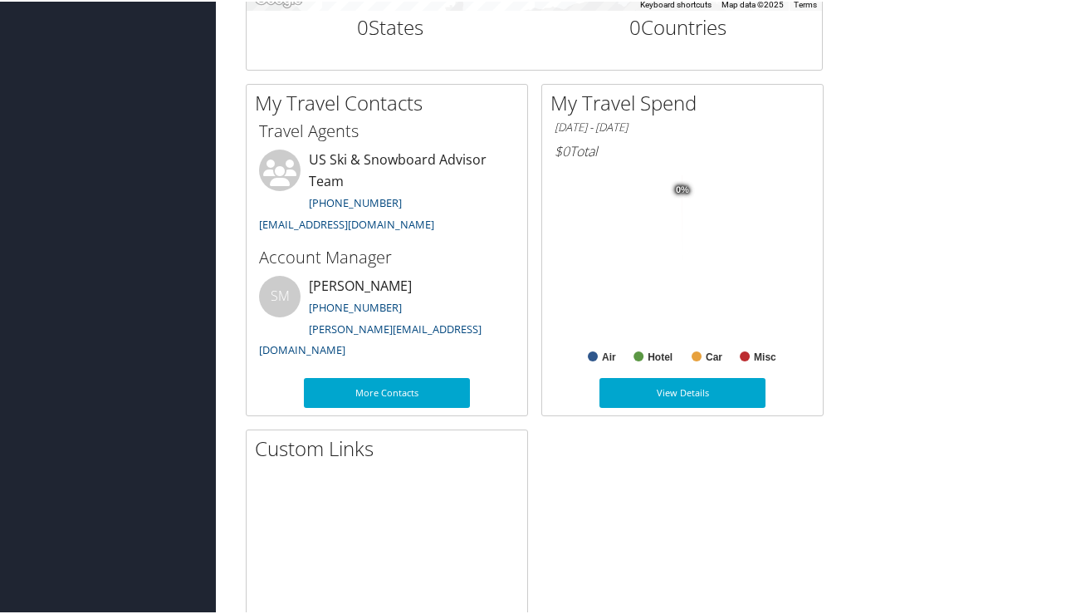
scroll to position [826, 0]
